Goal: Transaction & Acquisition: Register for event/course

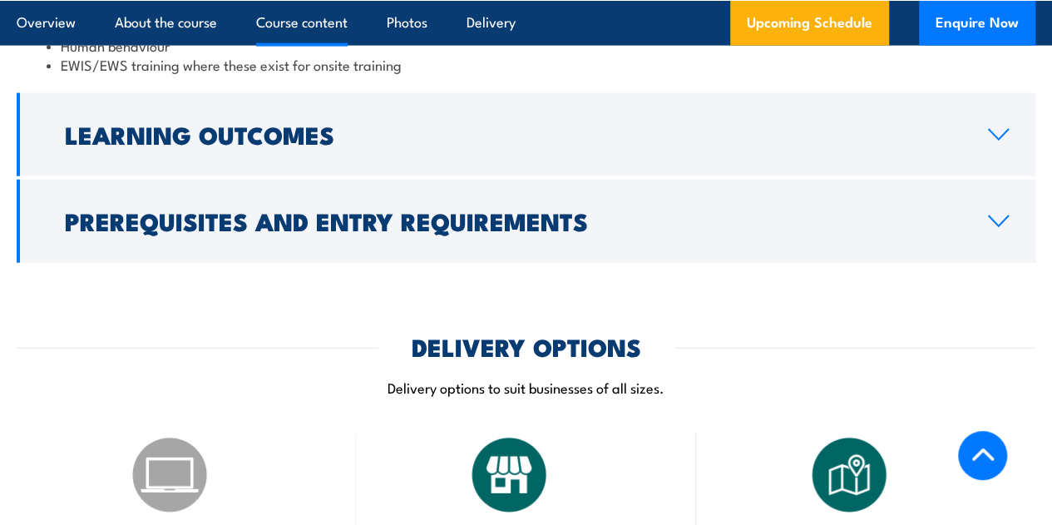
scroll to position [1967, 0]
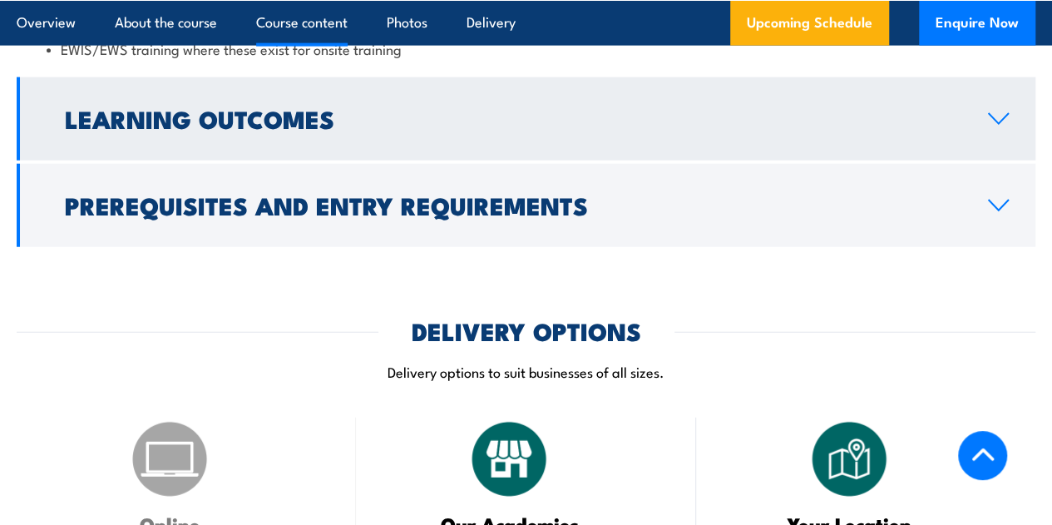
click at [1006, 124] on icon at bounding box center [998, 119] width 19 height 10
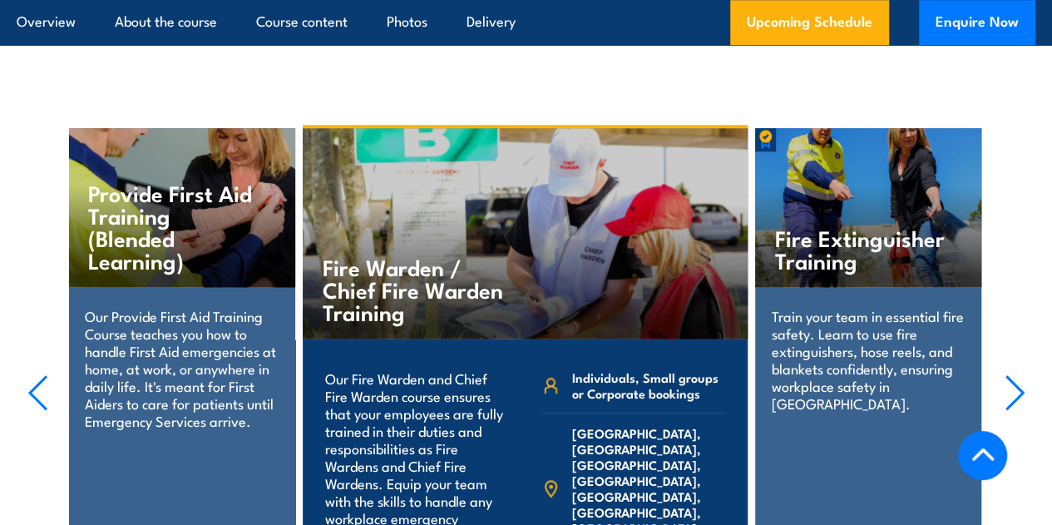
scroll to position [3995, 0]
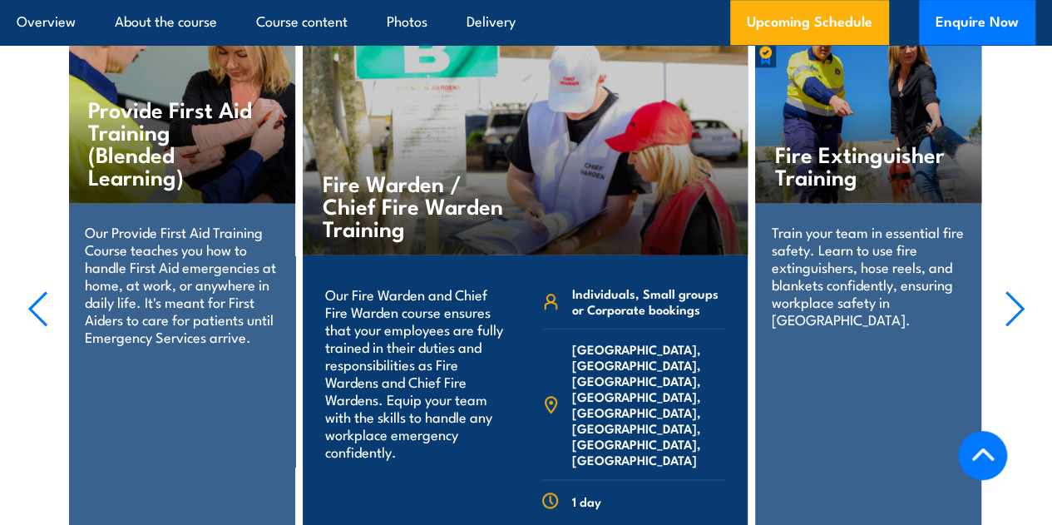
drag, startPoint x: 641, startPoint y: 388, endPoint x: 670, endPoint y: 402, distance: 32.4
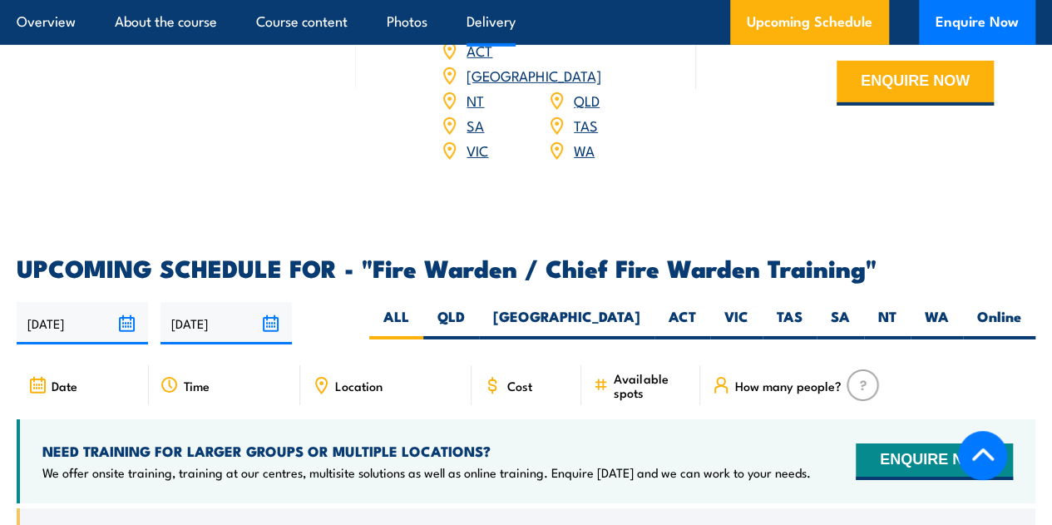
scroll to position [2784, 0]
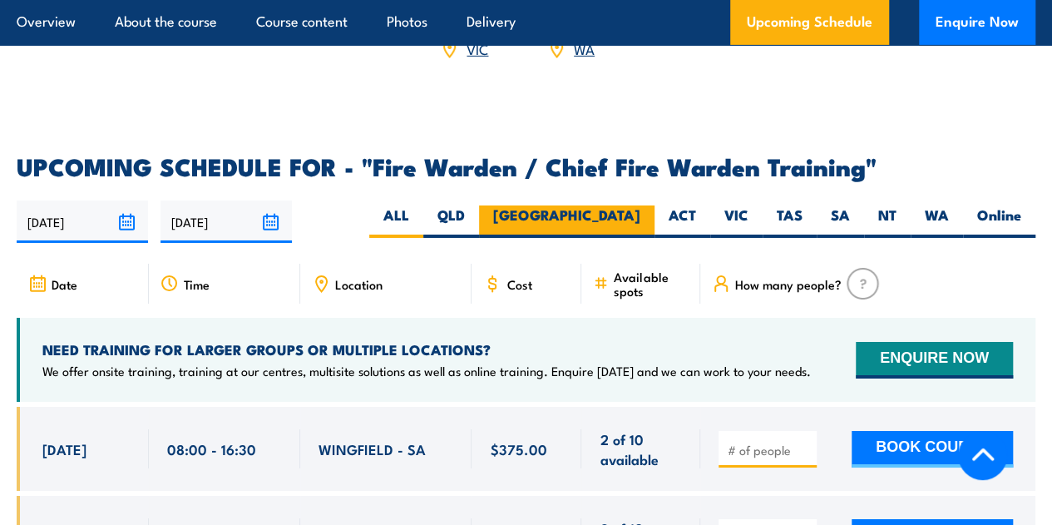
click at [615, 225] on label "[GEOGRAPHIC_DATA]" at bounding box center [566, 221] width 175 height 32
click at [640, 216] on input "[GEOGRAPHIC_DATA]" at bounding box center [645, 210] width 11 height 11
radio input "true"
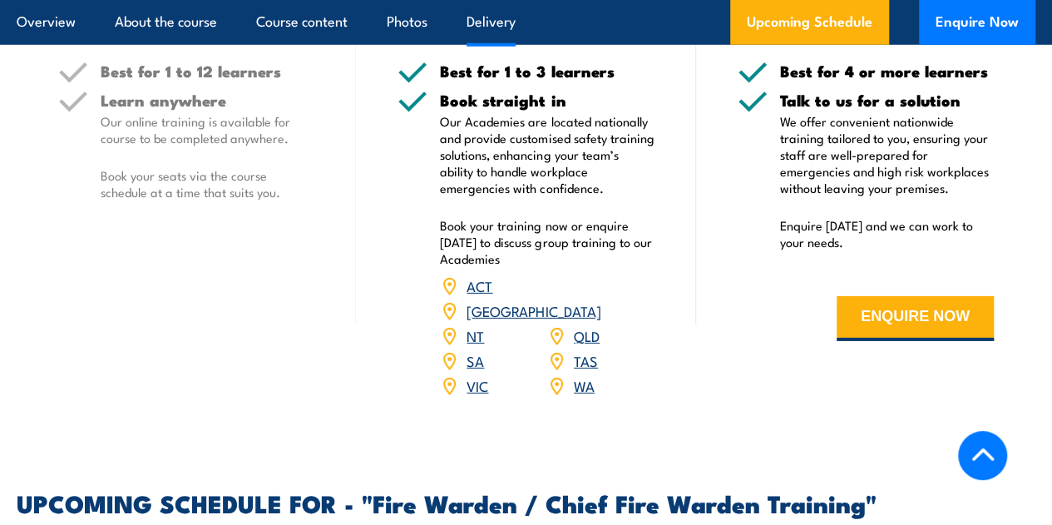
scroll to position [2495, 0]
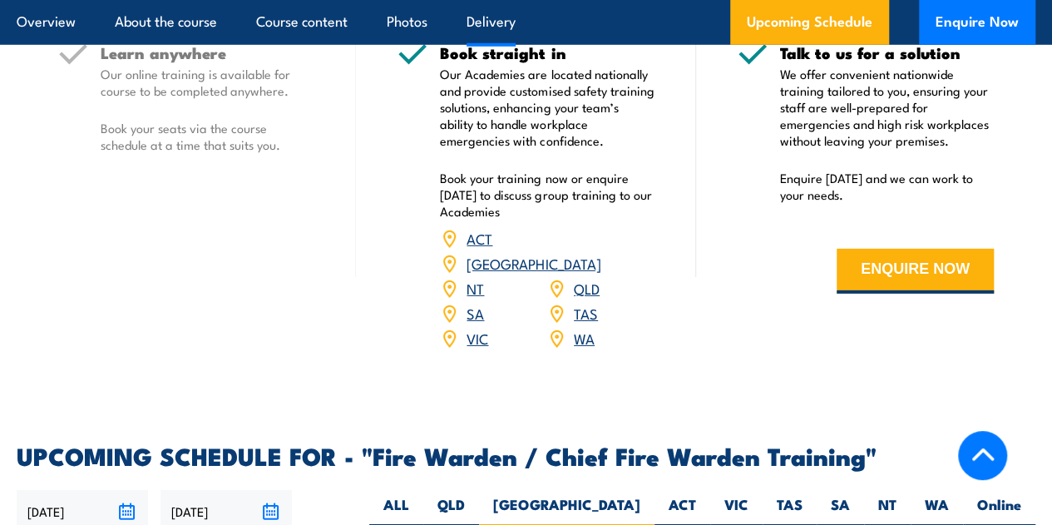
click at [169, 99] on p "Our online training is available for course to be completed anywhere." at bounding box center [208, 82] width 214 height 33
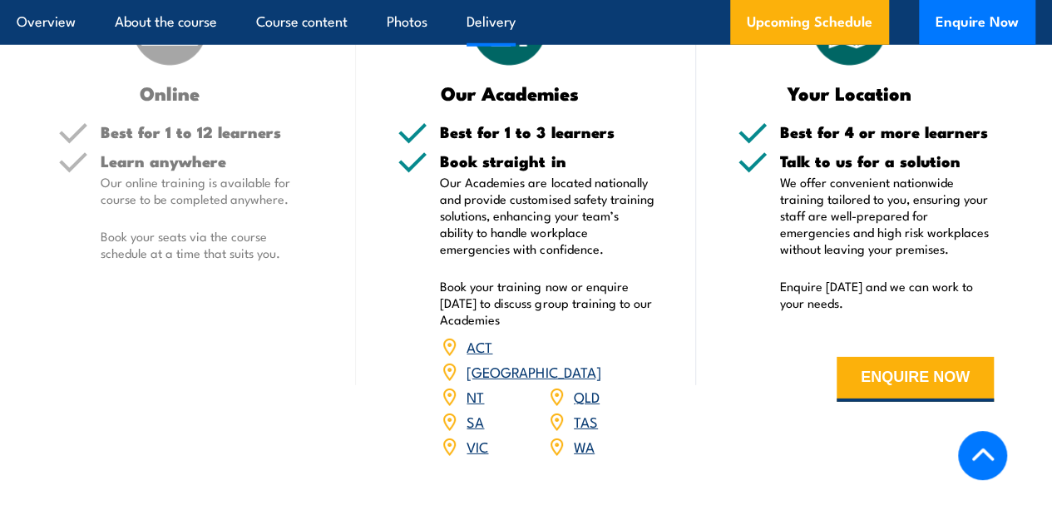
scroll to position [2328, 0]
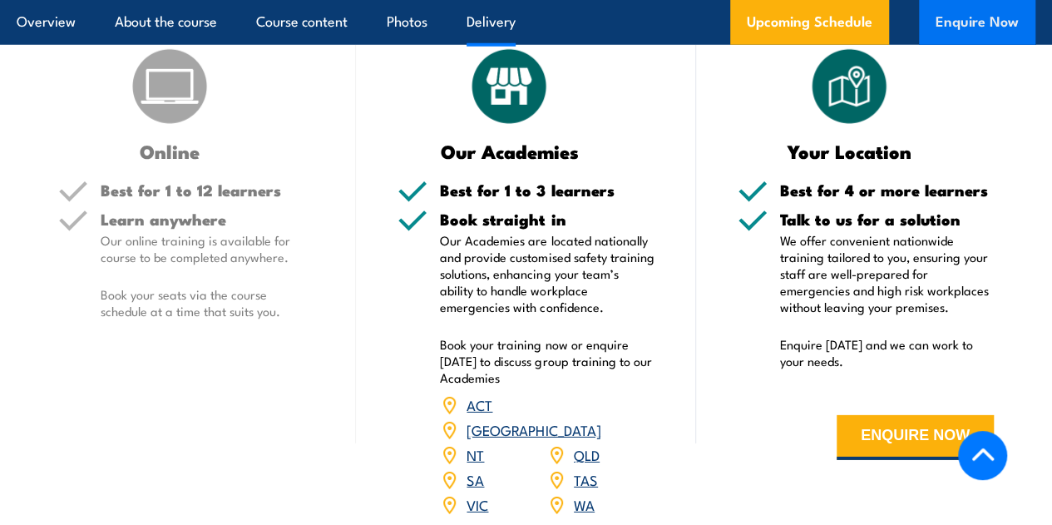
click at [989, 3] on button "Enquire Now" at bounding box center [977, 22] width 116 height 45
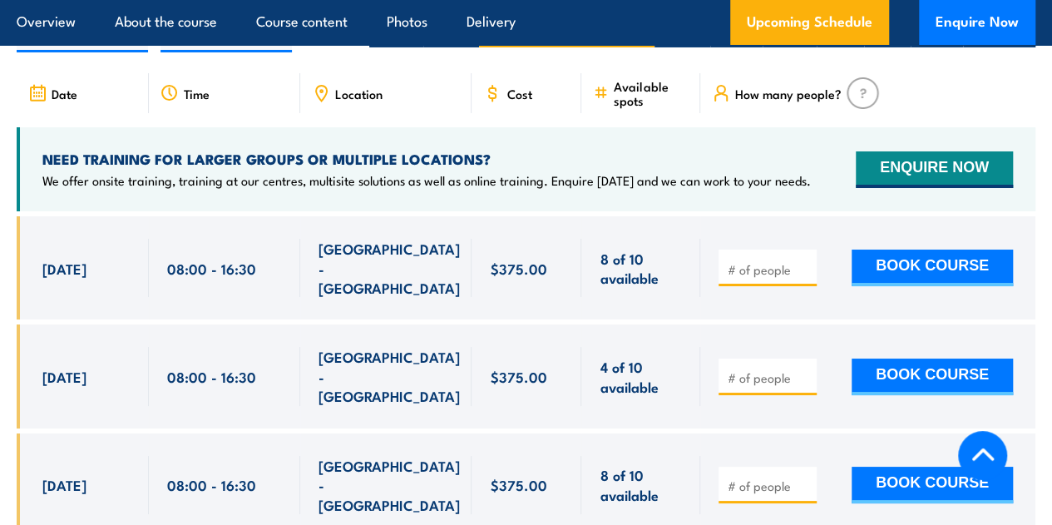
scroll to position [2993, 0]
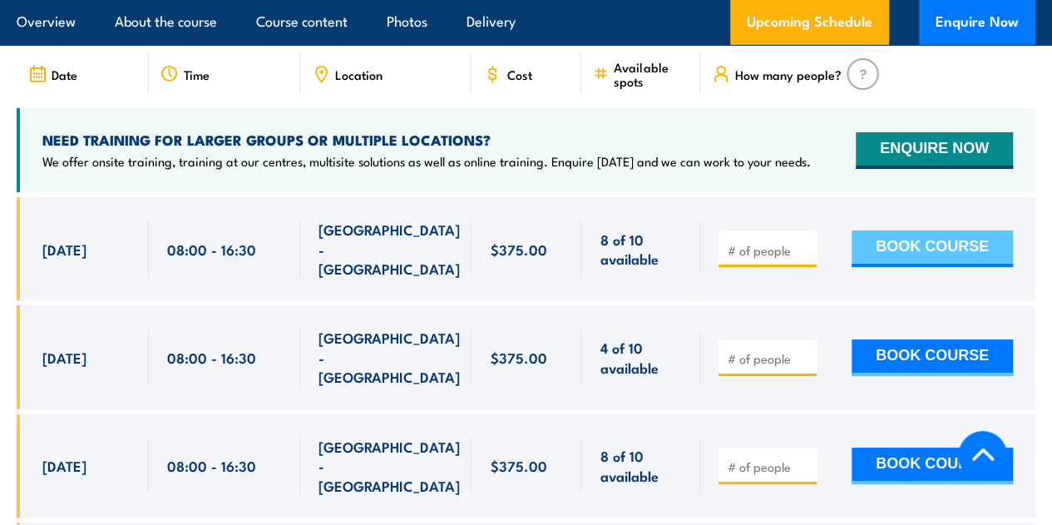
click at [933, 249] on button "BOOK COURSE" at bounding box center [931, 248] width 161 height 37
click at [757, 250] on input "number" at bounding box center [769, 250] width 83 height 17
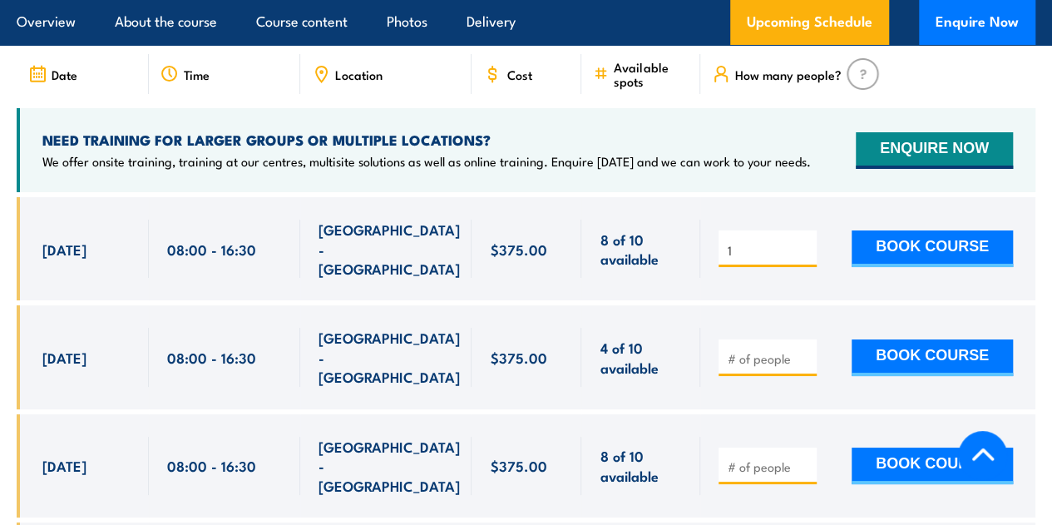
type input "1"
click at [802, 249] on input "1" at bounding box center [769, 250] width 83 height 17
click at [927, 263] on button "BOOK COURSE" at bounding box center [931, 248] width 161 height 37
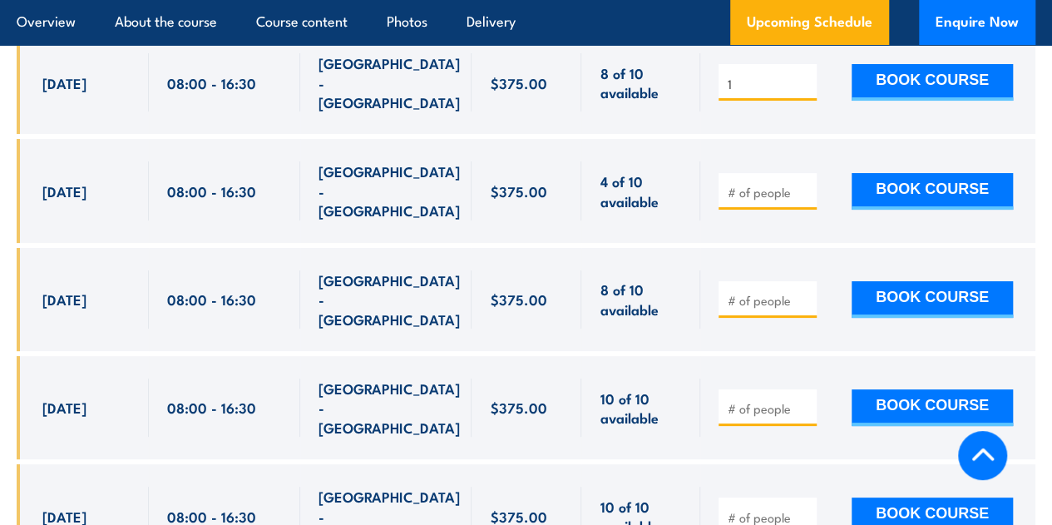
scroll to position [2827, 0]
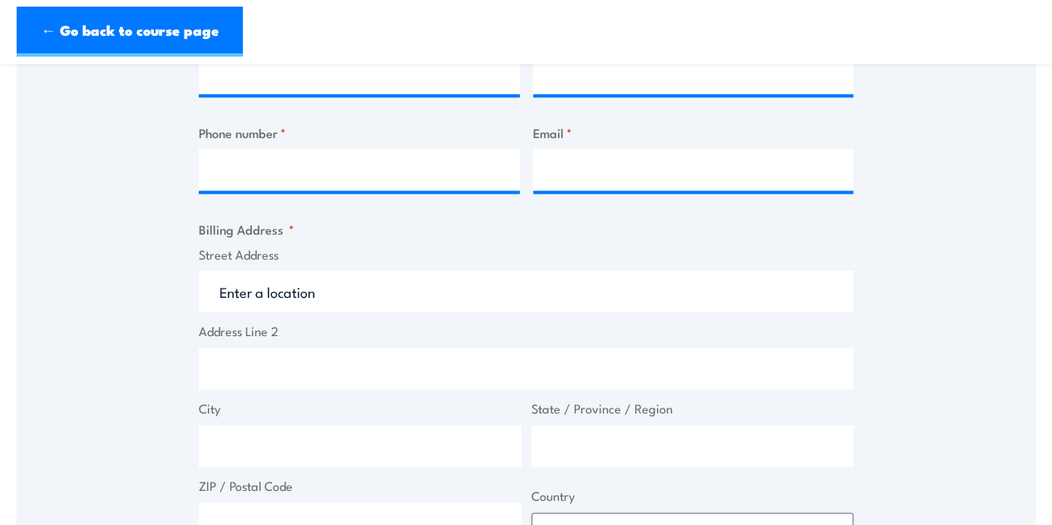
scroll to position [1164, 0]
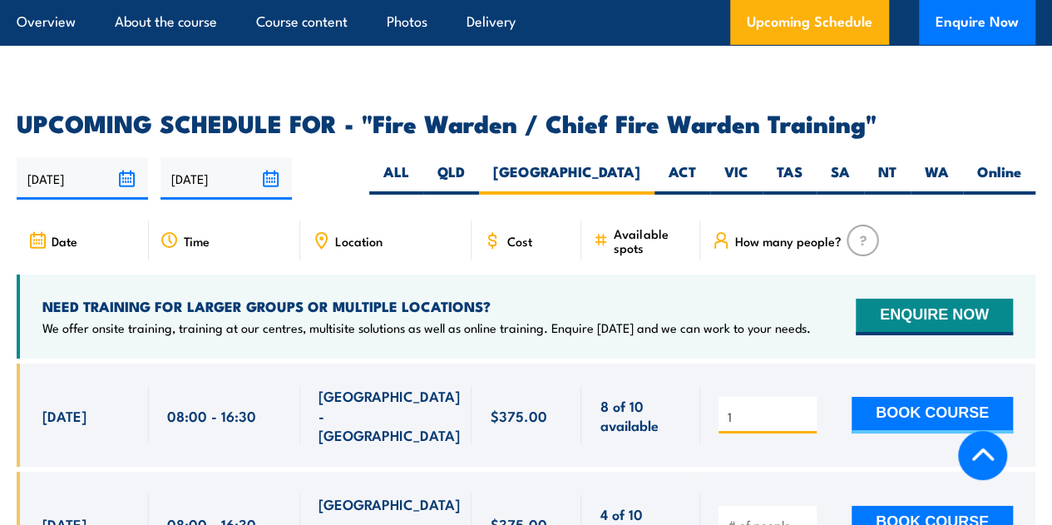
click at [186, 248] on span "Time" at bounding box center [197, 241] width 26 height 14
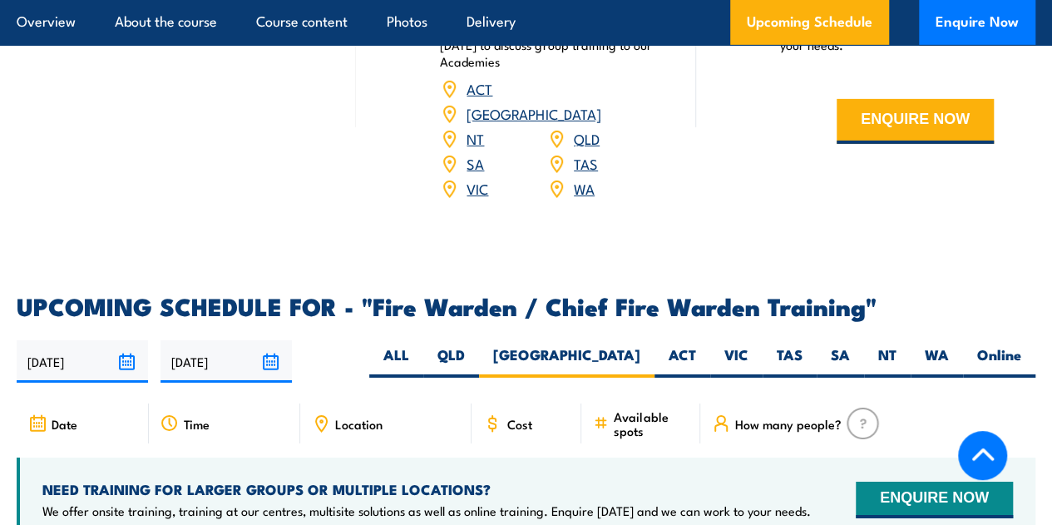
scroll to position [2744, 0]
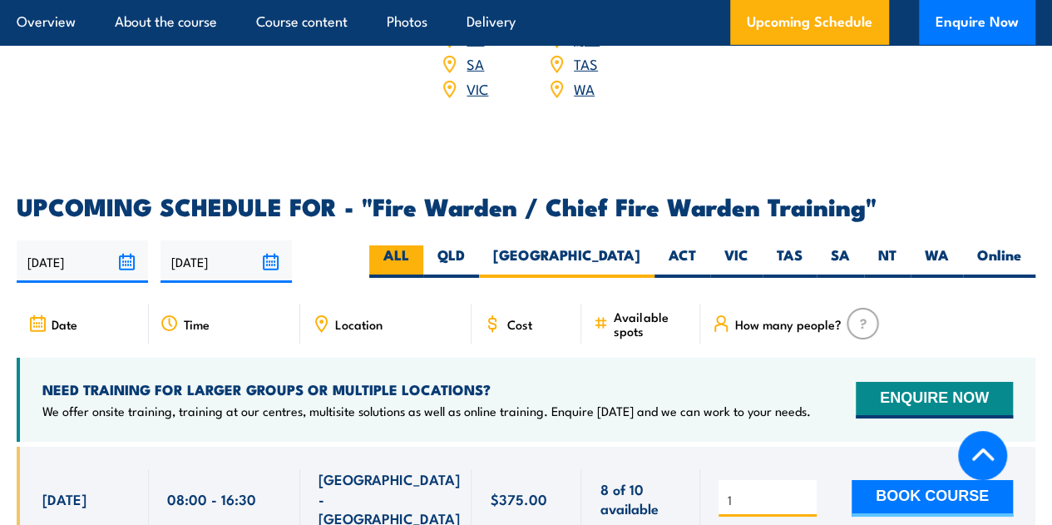
click at [423, 269] on label "ALL" at bounding box center [396, 261] width 54 height 32
click at [420, 256] on input "ALL" at bounding box center [414, 250] width 11 height 11
radio input "true"
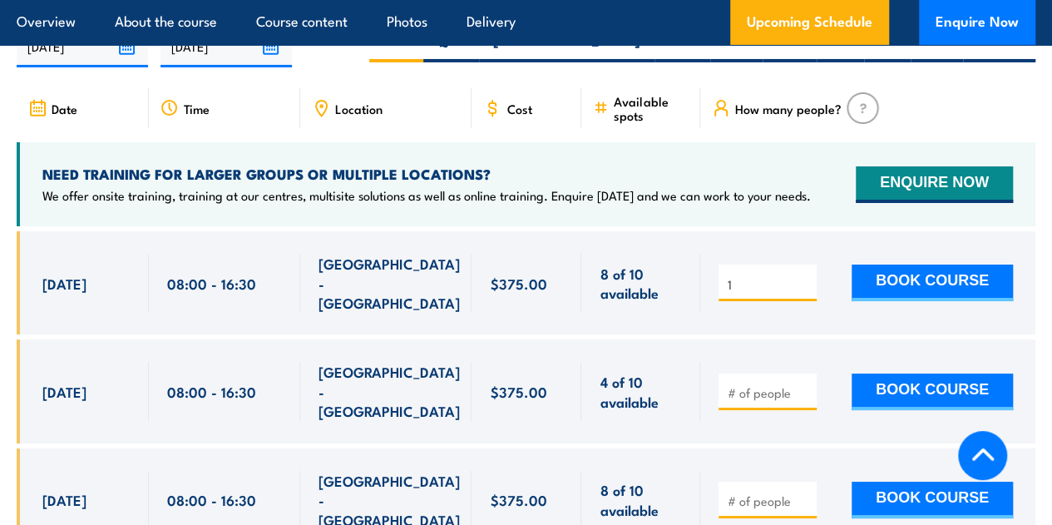
scroll to position [2993, 0]
